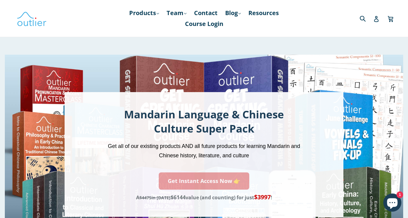
click at [202, 179] on link "Get Instant Access Now 👉" at bounding box center [204, 180] width 91 height 17
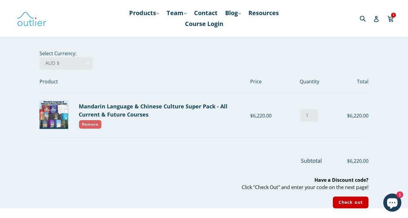
click at [89, 122] on link "Remove" at bounding box center [90, 124] width 23 height 9
